Goal: Information Seeking & Learning: Learn about a topic

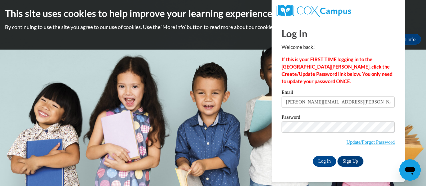
click at [313, 156] on input "Log In" at bounding box center [324, 161] width 23 height 11
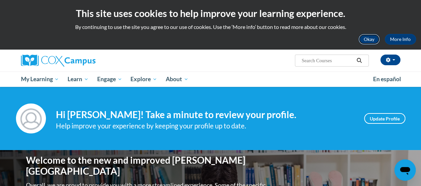
click at [369, 38] on button "Okay" at bounding box center [369, 39] width 21 height 11
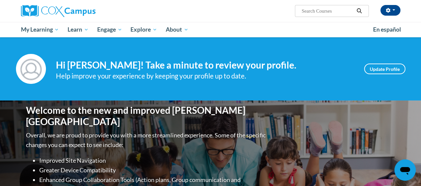
click at [335, 6] on span "Search Search..." at bounding box center [332, 11] width 74 height 12
click at [333, 12] on input "Search..." at bounding box center [327, 11] width 53 height 8
type input "structured literacy walkthrough"
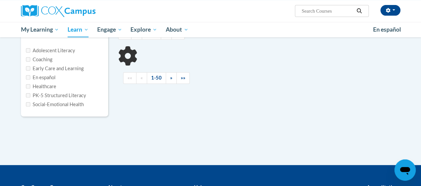
scroll to position [82, 0]
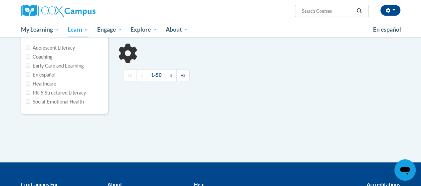
type input "structured literacy walkthrough"
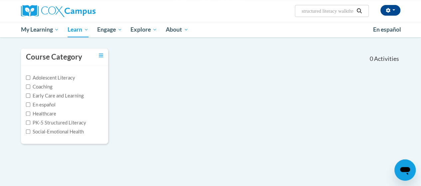
scroll to position [56, 0]
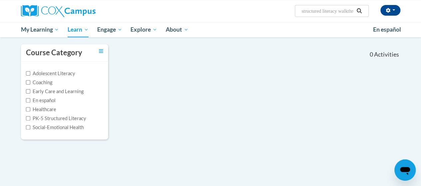
click at [32, 118] on label "PK-5 Structured Literacy" at bounding box center [56, 118] width 60 height 7
click at [30, 118] on input "PK-5 Structured Literacy" at bounding box center [28, 118] width 4 height 4
checkbox input "true"
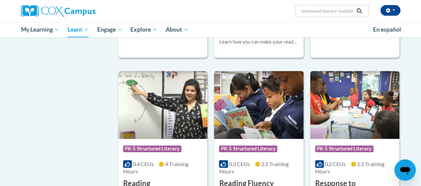
scroll to position [444, 0]
